Goal: Transaction & Acquisition: Purchase product/service

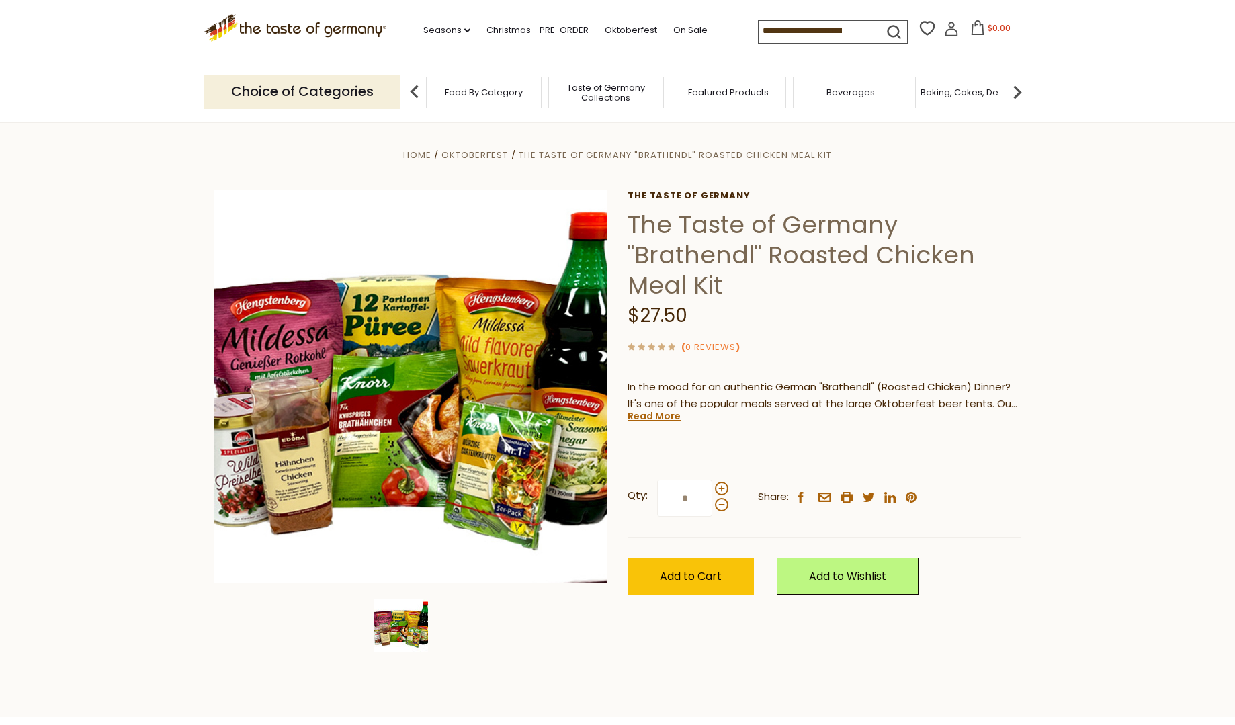
click at [455, 87] on span "Food By Category" at bounding box center [484, 92] width 78 height 10
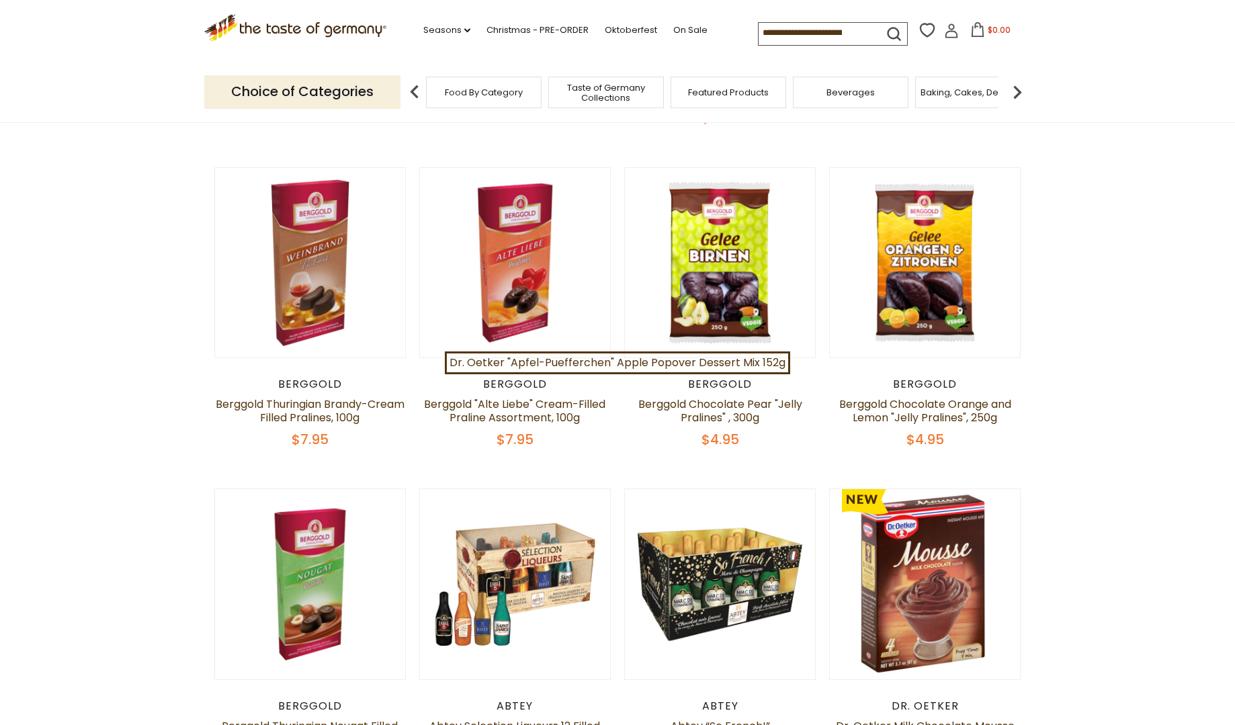
scroll to position [423, 0]
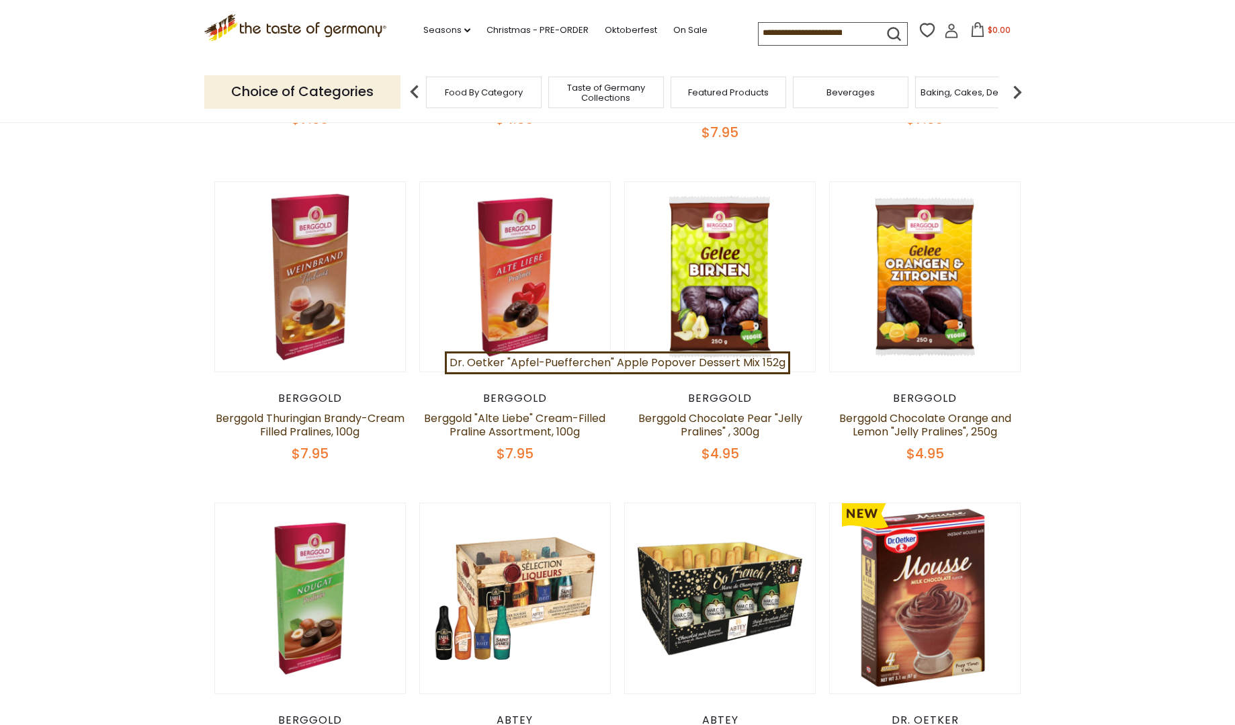
click at [412, 89] on img at bounding box center [414, 92] width 27 height 27
click at [1016, 86] on img at bounding box center [1017, 92] width 27 height 27
click at [1017, 86] on img at bounding box center [1017, 92] width 27 height 27
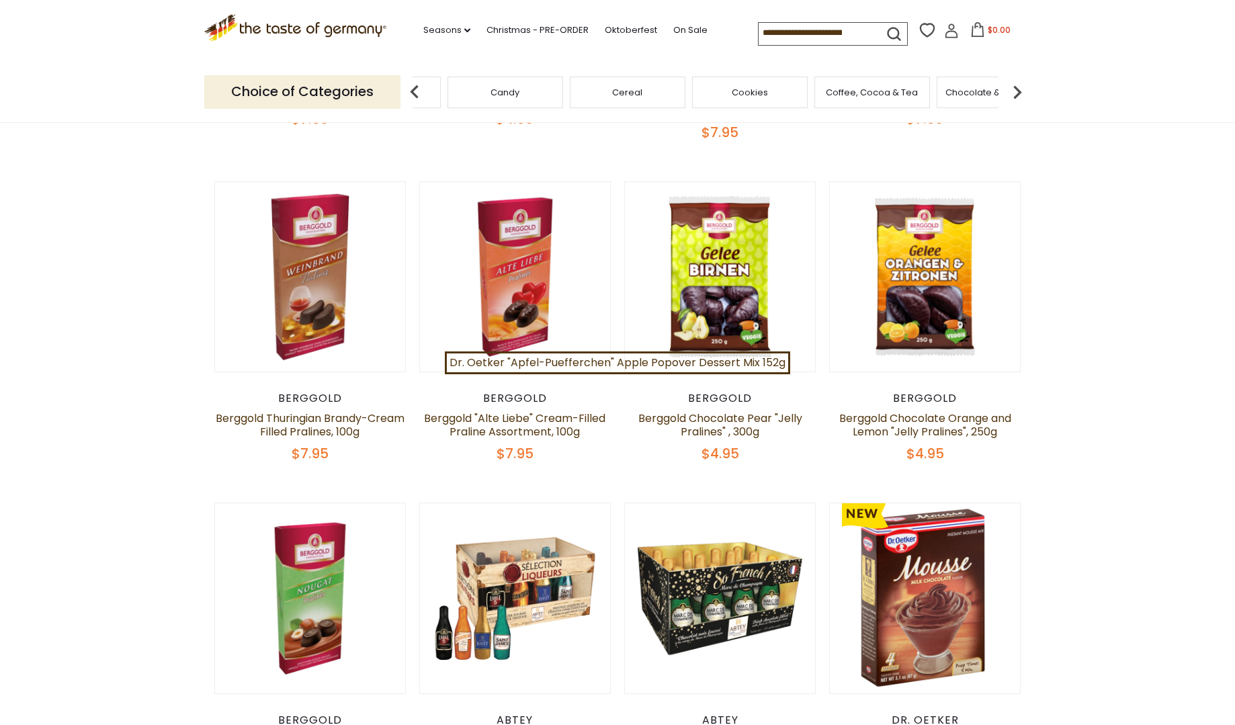
click at [1017, 86] on img at bounding box center [1017, 92] width 27 height 27
click at [1015, 89] on img at bounding box center [1017, 92] width 27 height 27
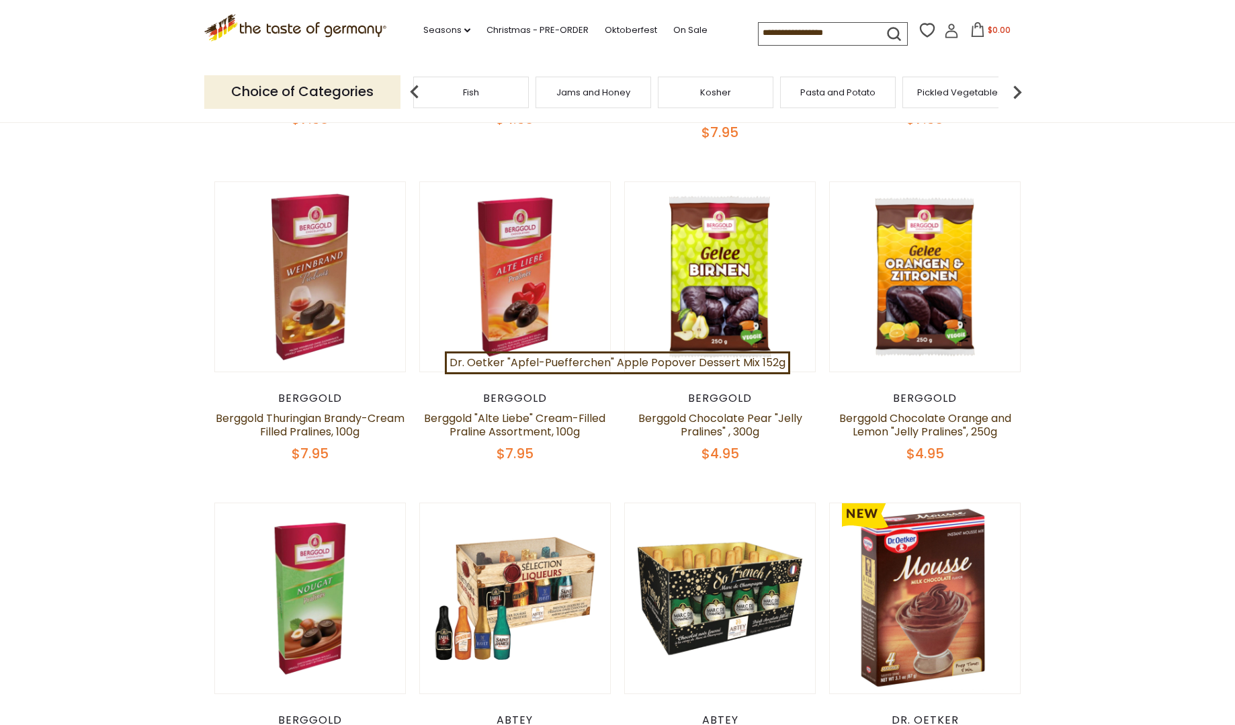
click at [1015, 89] on img at bounding box center [1017, 92] width 27 height 27
click at [736, 87] on span "Sausages" at bounding box center [747, 92] width 44 height 10
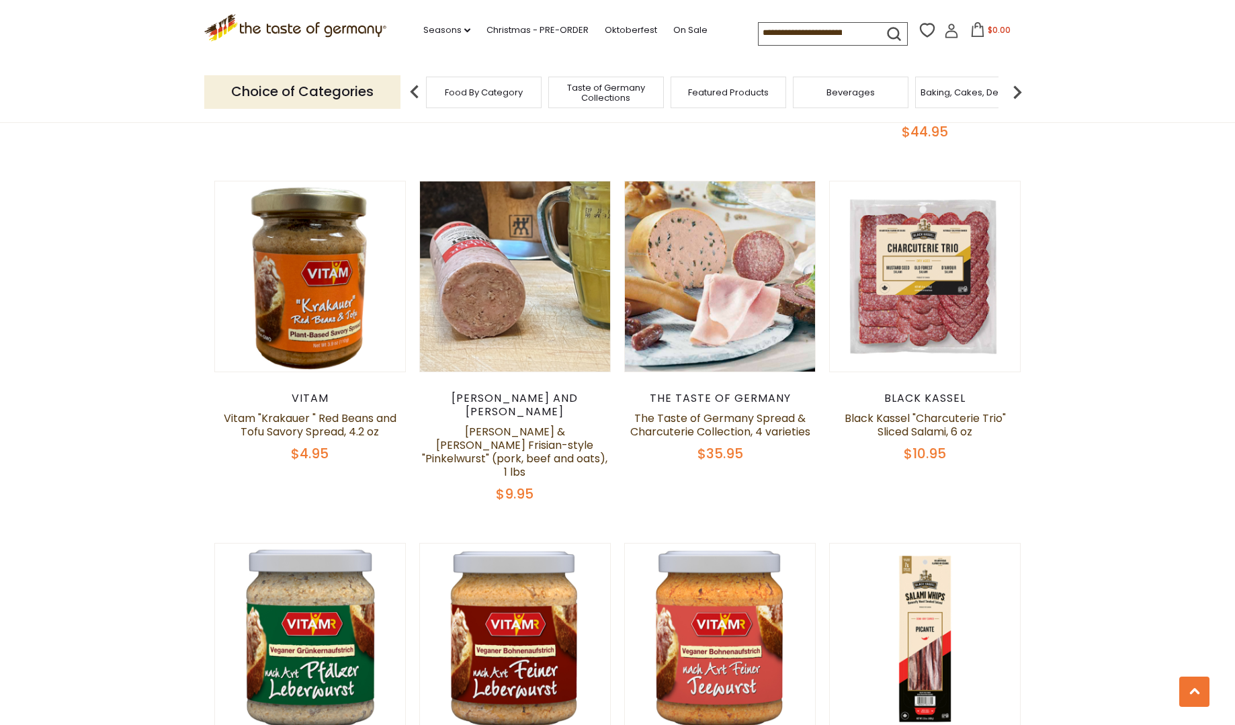
scroll to position [759, 0]
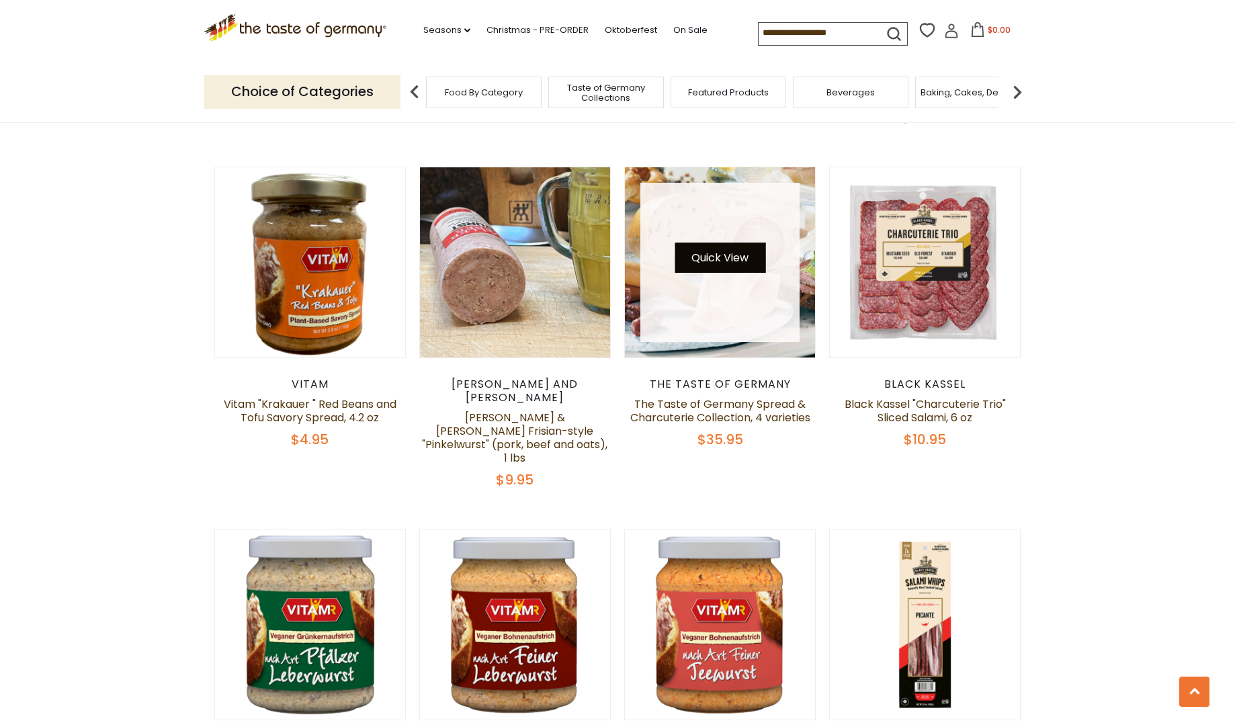
click at [738, 243] on button "Quick View" at bounding box center [720, 258] width 91 height 30
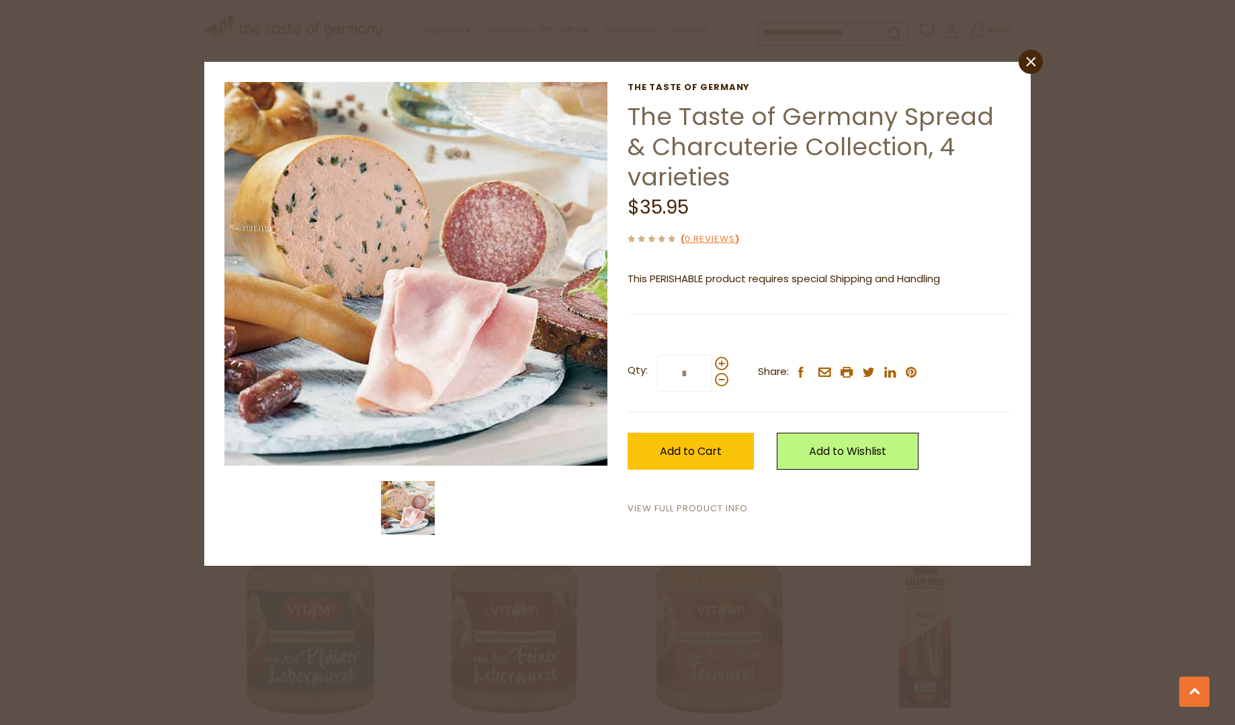
click at [704, 503] on link "View Full Product Info" at bounding box center [688, 509] width 120 height 14
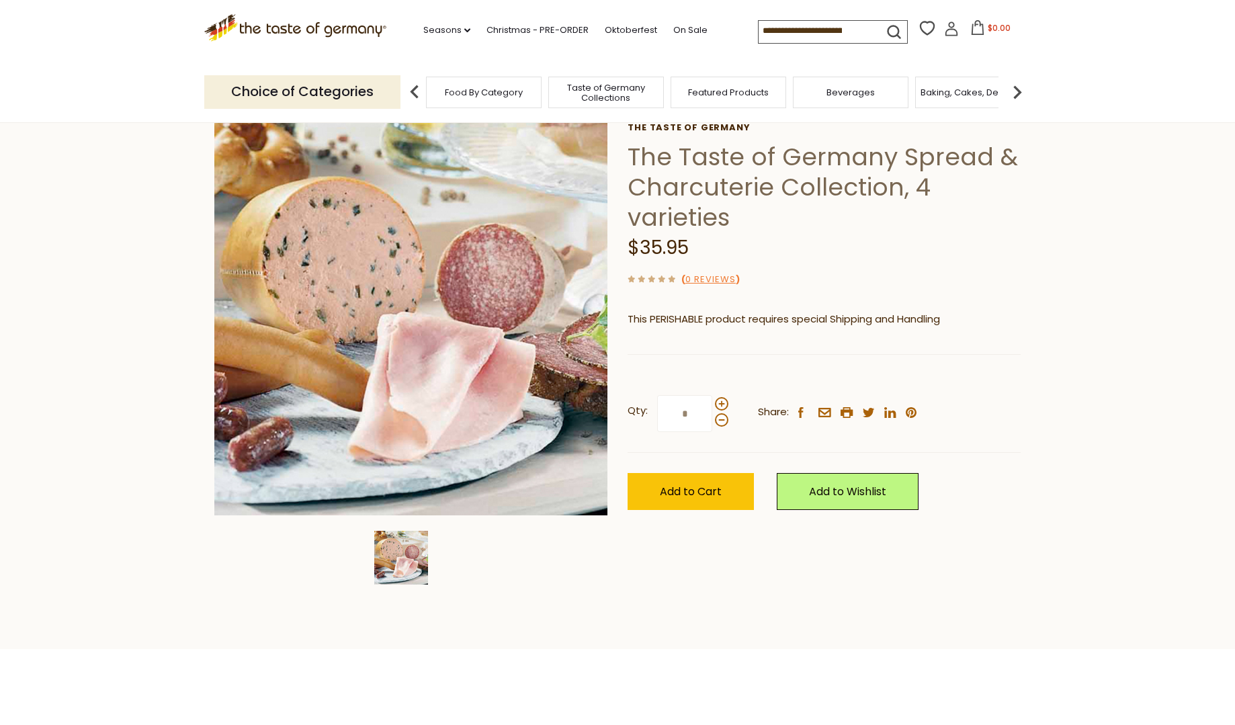
scroll to position [65, 0]
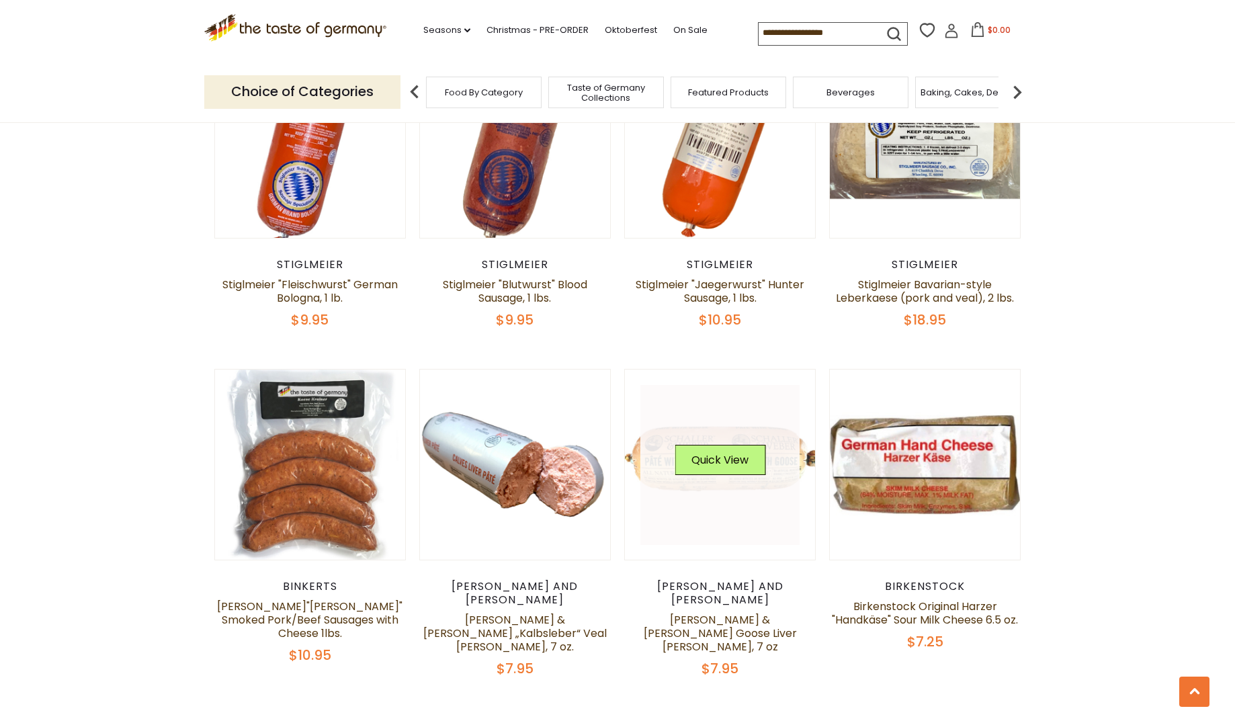
scroll to position [2995, 0]
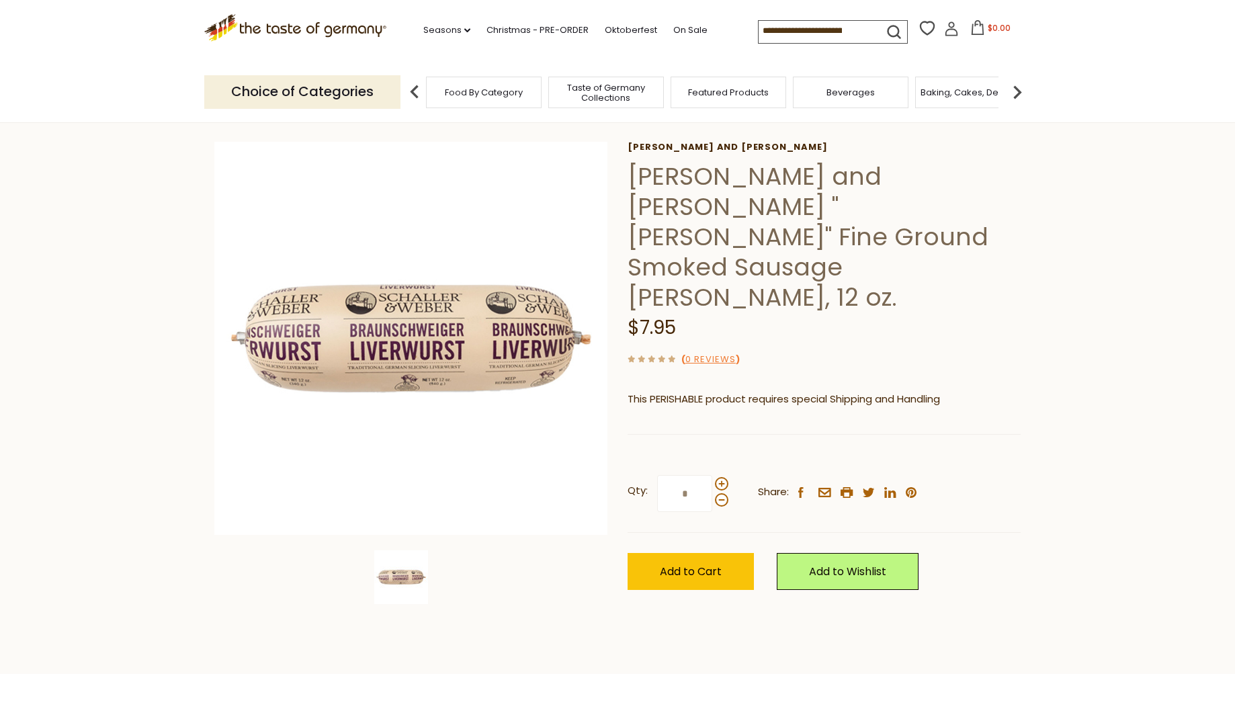
scroll to position [48, 0]
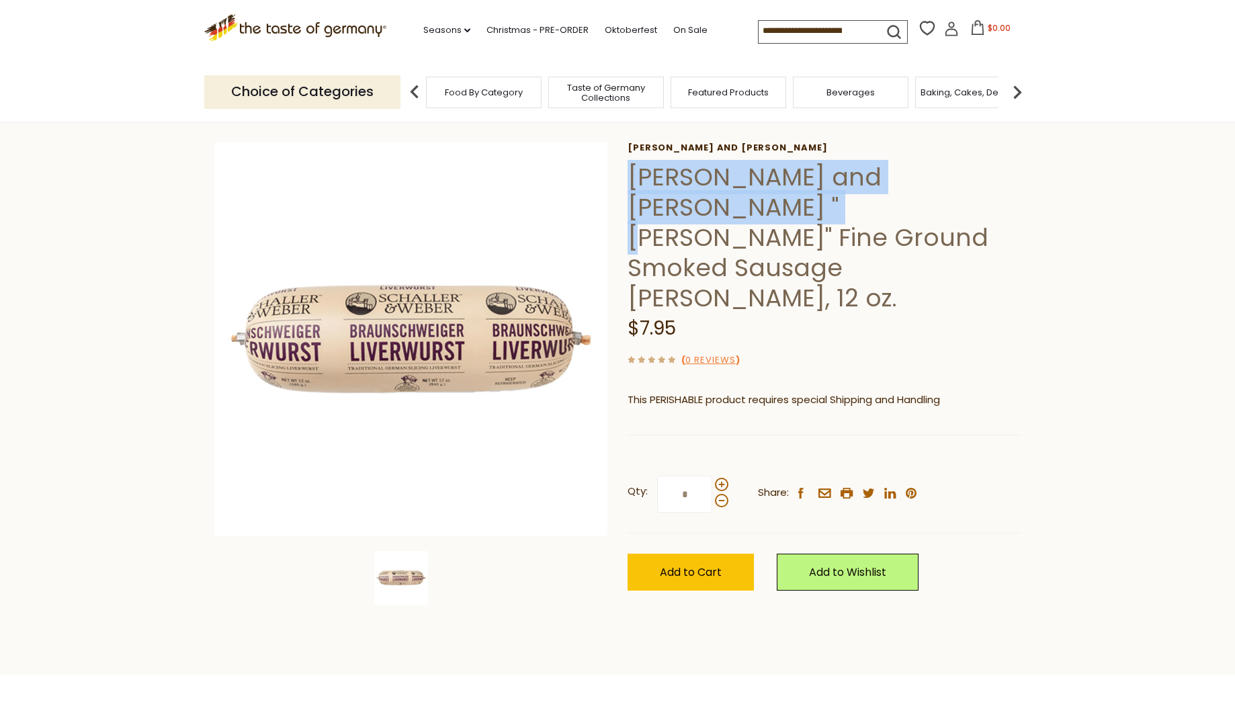
drag, startPoint x: 630, startPoint y: 178, endPoint x: 831, endPoint y: 212, distance: 204.4
click at [831, 212] on h1 "Schaller and Weber "Braunschweiger" Fine Ground Smoked Sausage Pate, 12 oz." at bounding box center [824, 237] width 393 height 151
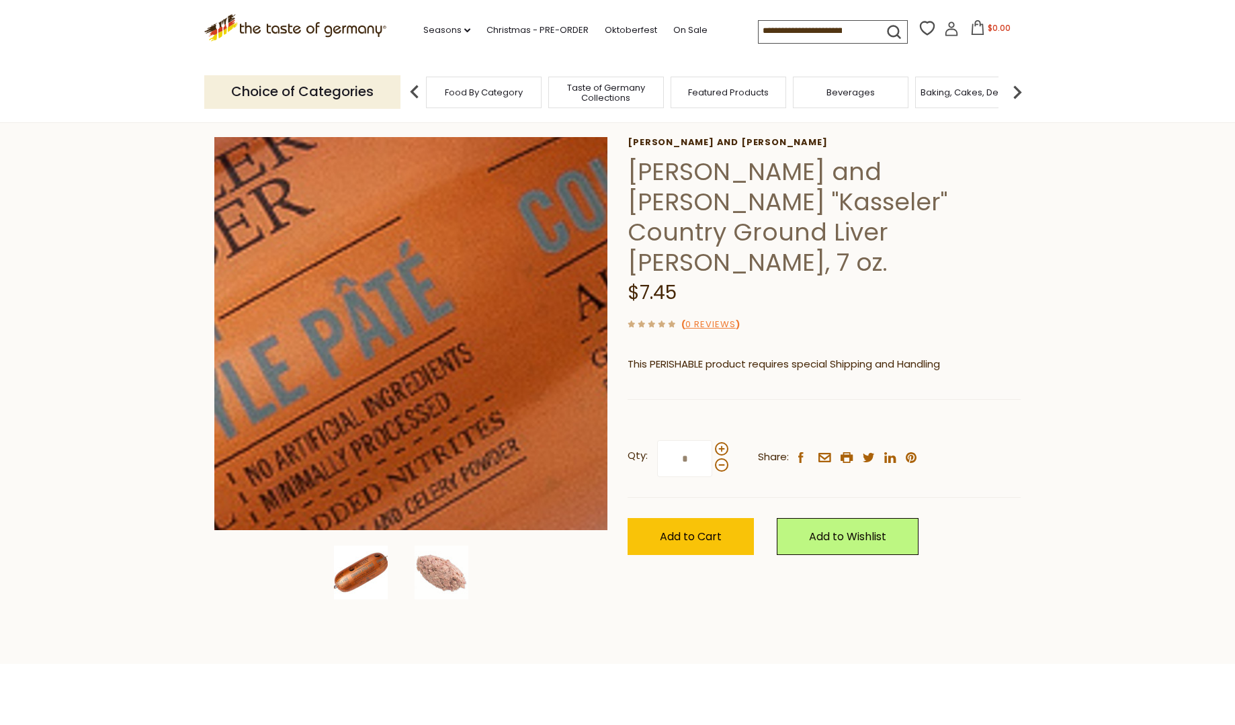
scroll to position [62, 0]
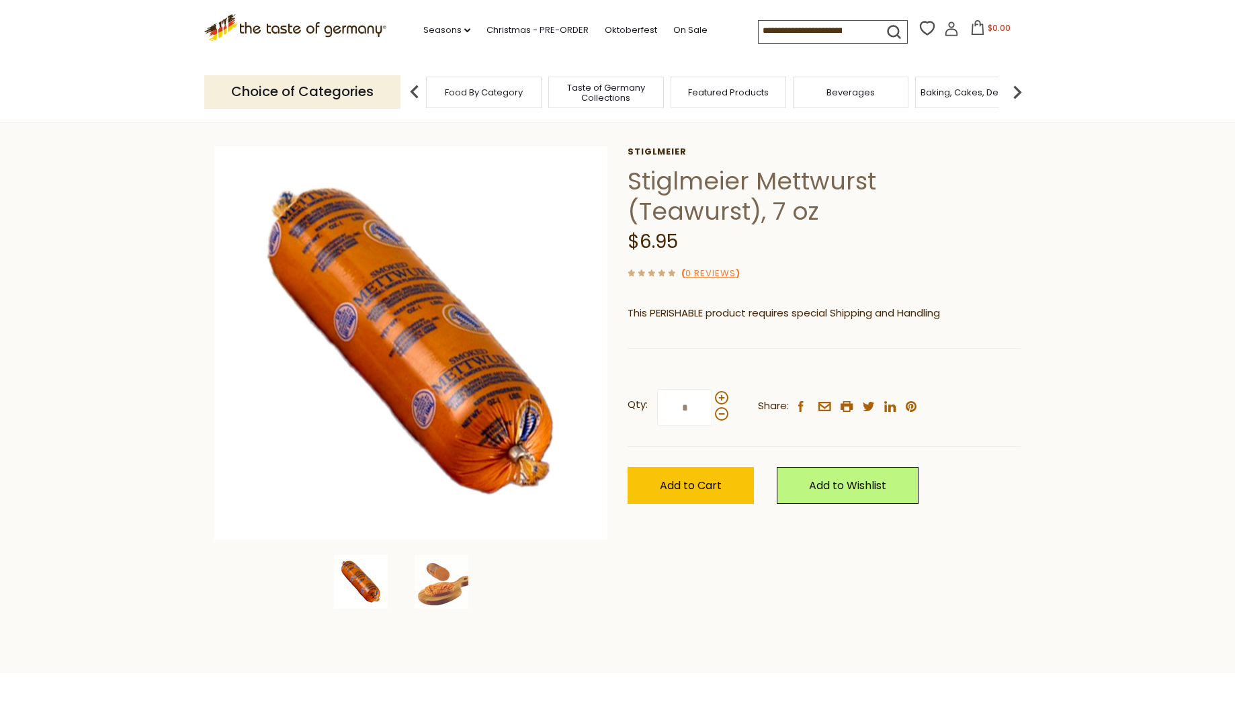
scroll to position [45, 0]
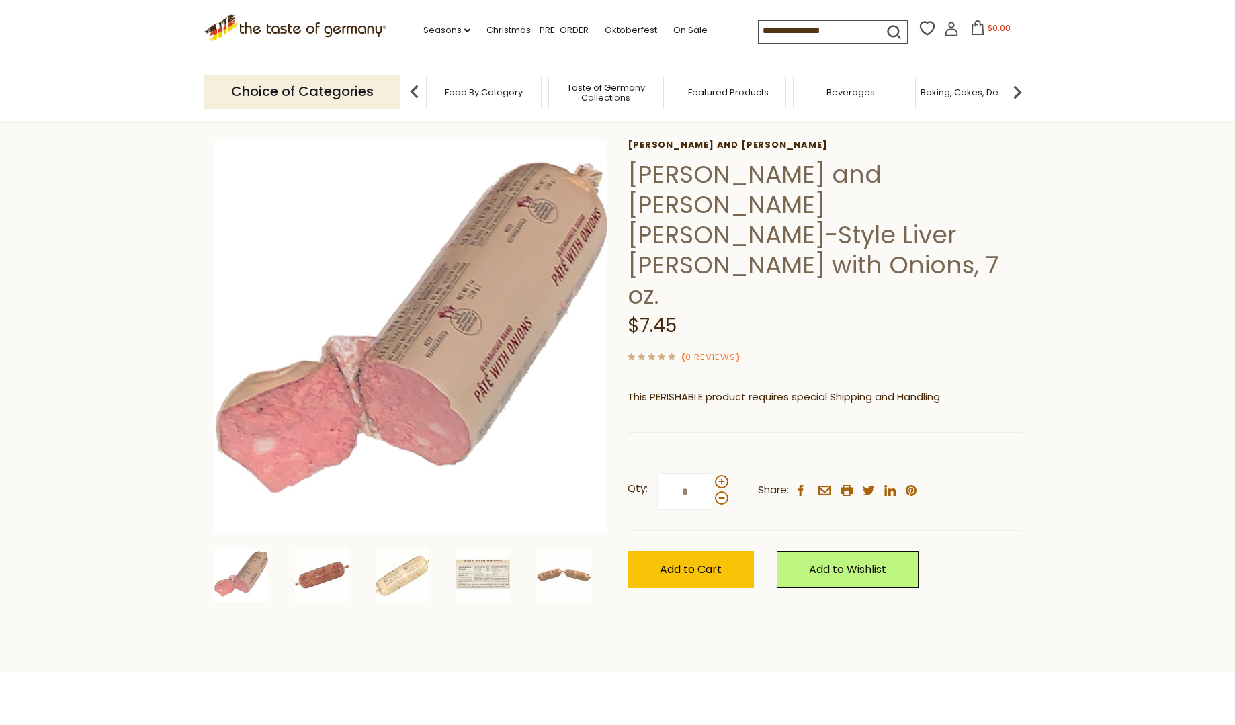
scroll to position [61, 0]
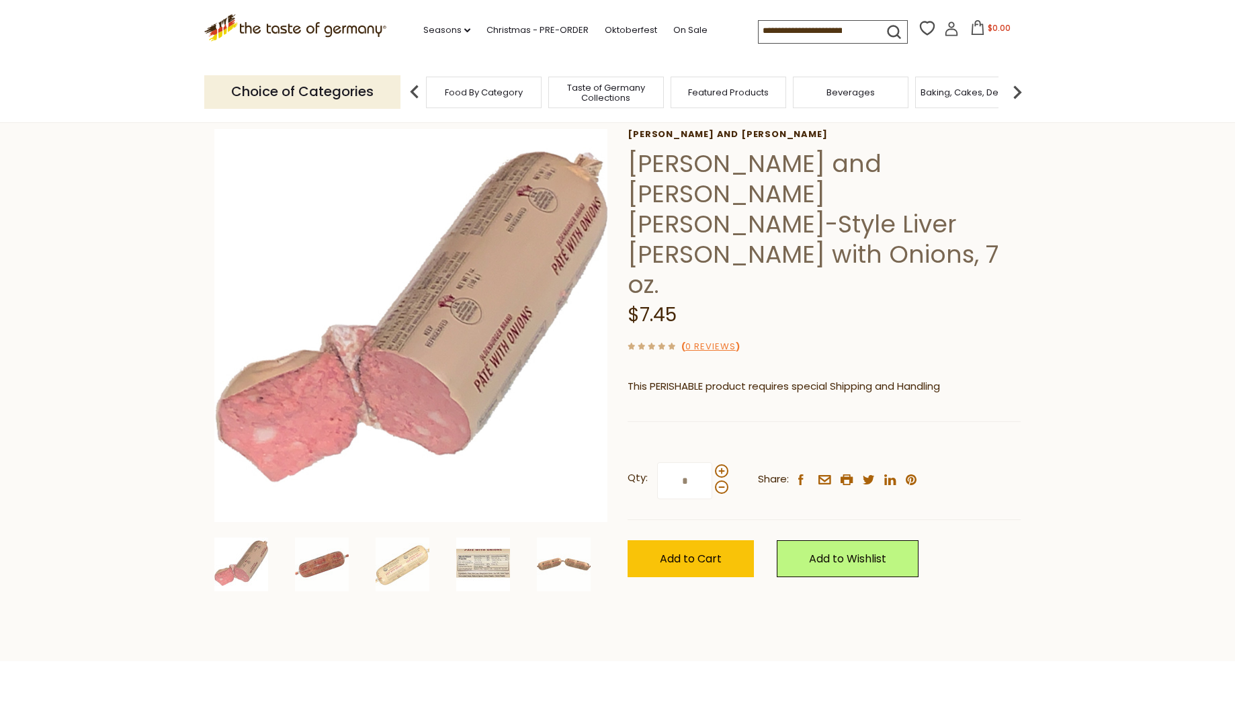
click at [485, 558] on img at bounding box center [483, 565] width 54 height 54
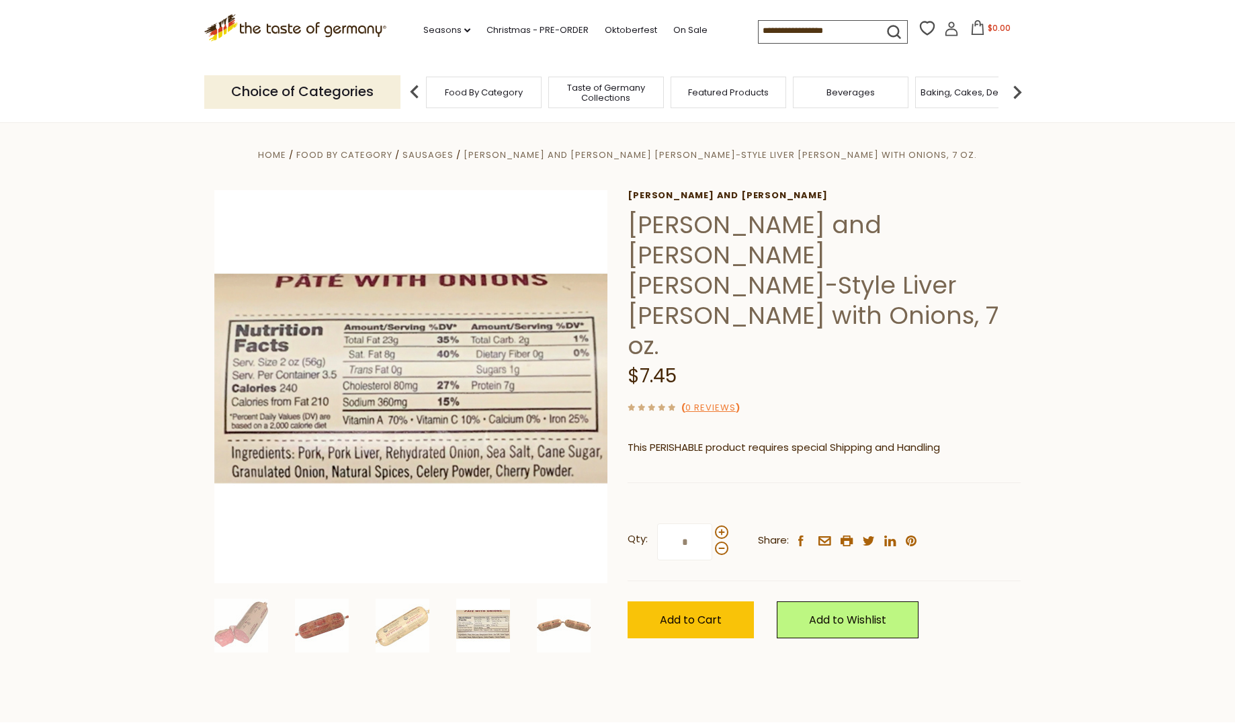
scroll to position [0, 0]
click at [454, 152] on span "Sausages" at bounding box center [428, 155] width 51 height 13
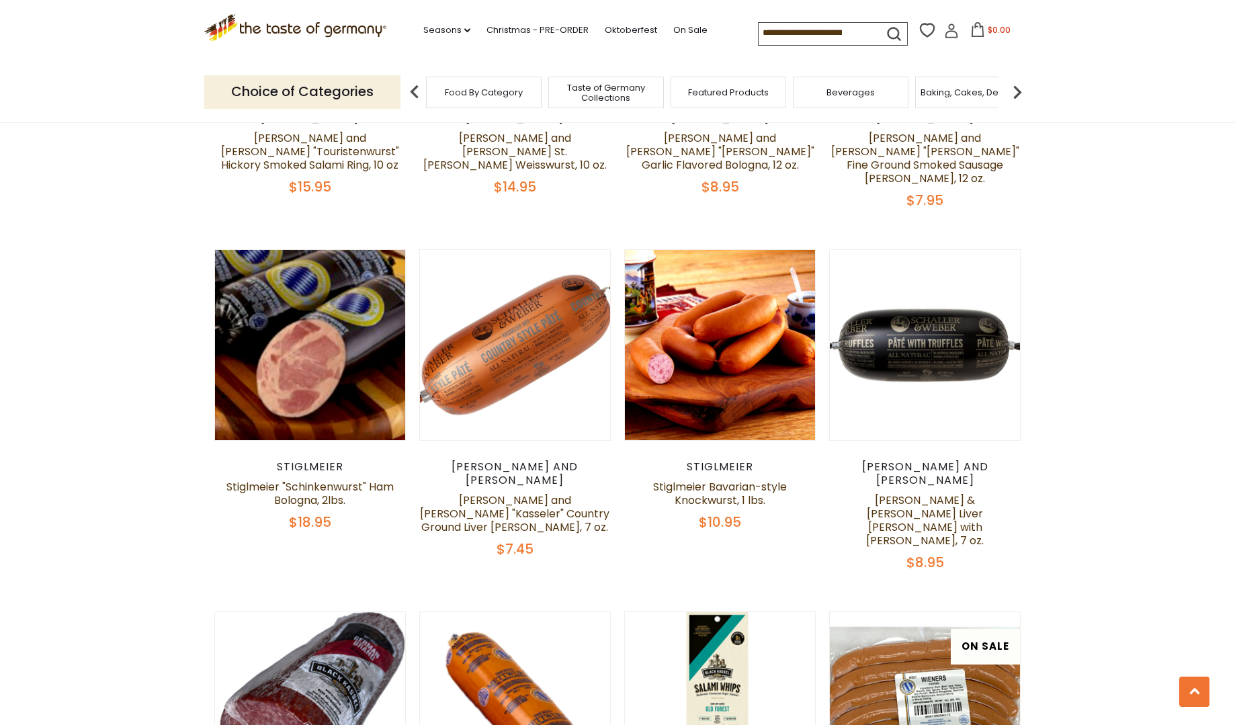
scroll to position [1738, 0]
